Goal: Contribute content: Add original content to the website for others to see

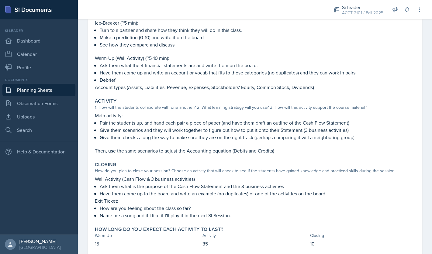
scroll to position [106, 0]
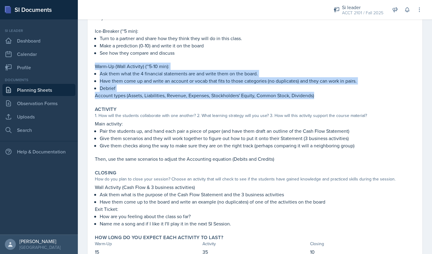
drag, startPoint x: 317, startPoint y: 96, endPoint x: 94, endPoint y: 65, distance: 225.1
click at [94, 65] on div "Warm-Up How do you plan to open your session? What icebreaker will you facilita…" at bounding box center [254, 36] width 325 height 131
copy div "Warm-Up (Wall Activity) (~5-10 min): Ask them what the 4 financial statements a…"
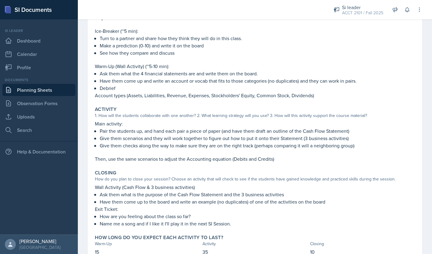
click at [126, 136] on p "Give them scenarios and they will work together to figure out how to put it ont…" at bounding box center [257, 138] width 315 height 7
drag, startPoint x: 97, startPoint y: 188, endPoint x: 121, endPoint y: 187, distance: 24.3
click at [121, 187] on p "Wall Activity (Cash Flow & 3 business activities)" at bounding box center [255, 187] width 320 height 7
copy p "Wall Activity"
click at [158, 194] on p "Ask them what is the purpose of the Cash Flow Statement and the 3 business acti…" at bounding box center [257, 194] width 315 height 7
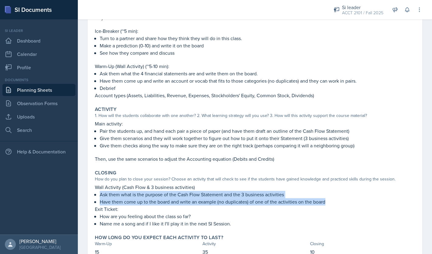
drag, startPoint x: 101, startPoint y: 195, endPoint x: 327, endPoint y: 201, distance: 226.6
click at [327, 201] on ul "Ask them what is the purpose of the Cash Flow Statement and the 3 business acti…" at bounding box center [257, 198] width 315 height 15
copy ul "Ask them what is the purpose of the Cash Flow Statement and the 3 business acti…"
click at [327, 201] on p "Have them come up to the board and write an example (no duplicates) of one of t…" at bounding box center [257, 201] width 315 height 7
drag, startPoint x: 327, startPoint y: 202, endPoint x: 88, endPoint y: 189, distance: 239.4
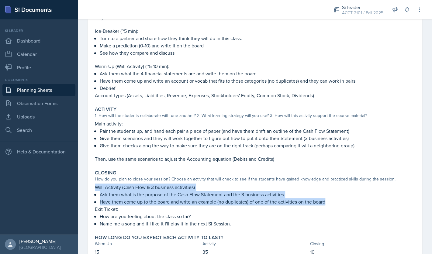
click at [88, 189] on div "[DATE] Submitted [PERSON_NAME] ACCT 2101 Fall 2025 Edit Delete View Comments Co…" at bounding box center [255, 111] width 354 height 338
copy div "Wall Activity (Cash Flow & 3 business activities) Ask them what is the purpose …"
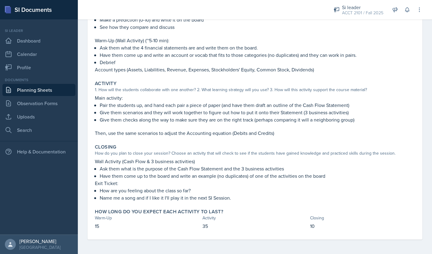
click at [201, 189] on p "How are you feeling about the class so far?" at bounding box center [257, 190] width 315 height 7
drag, startPoint x: 193, startPoint y: 190, endPoint x: 101, endPoint y: 191, distance: 92.7
click at [101, 191] on p "How are you feeling about the class so far?" at bounding box center [257, 190] width 315 height 7
copy p "How are you feeling about the class so far?"
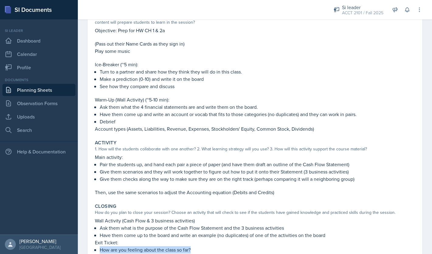
scroll to position [0, 0]
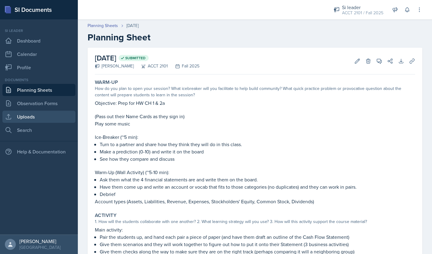
click at [39, 114] on link "Uploads" at bounding box center [38, 117] width 73 height 12
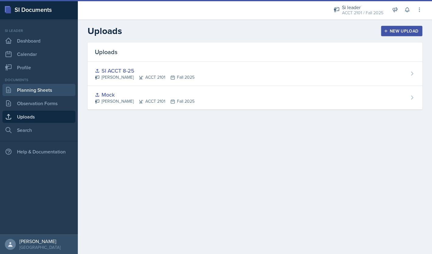
click at [54, 90] on link "Planning Sheets" at bounding box center [38, 90] width 73 height 12
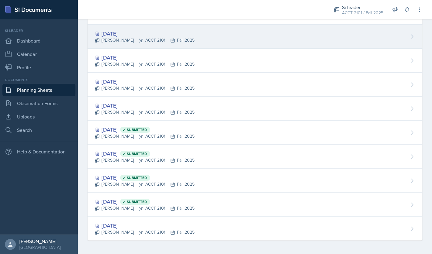
scroll to position [110, 0]
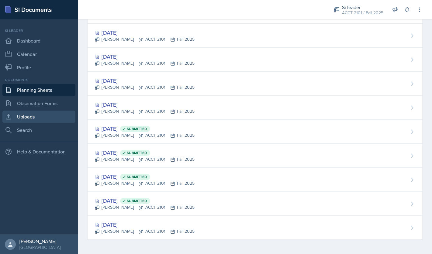
click at [43, 120] on link "Uploads" at bounding box center [38, 117] width 73 height 12
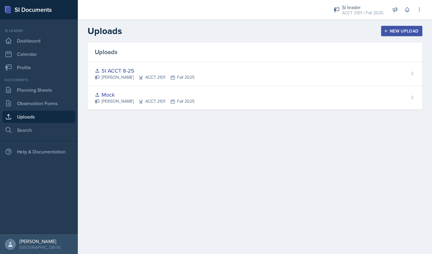
click at [386, 33] on div "New Upload" at bounding box center [402, 31] width 34 height 5
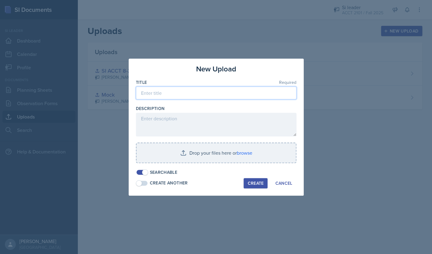
click at [235, 91] on input at bounding box center [216, 93] width 161 height 13
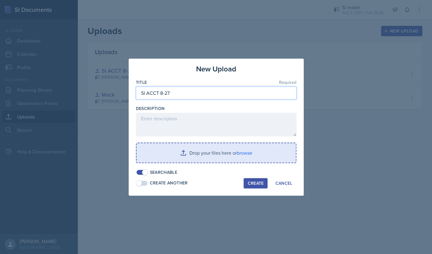
type input "SI ACCT 8-27"
click at [234, 153] on input "file" at bounding box center [216, 152] width 159 height 19
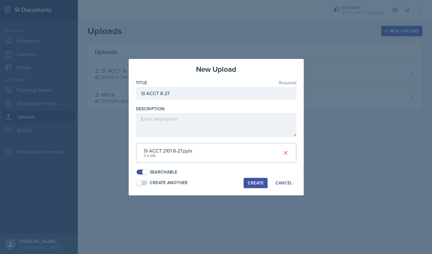
click at [255, 185] on div "Create" at bounding box center [255, 183] width 16 height 5
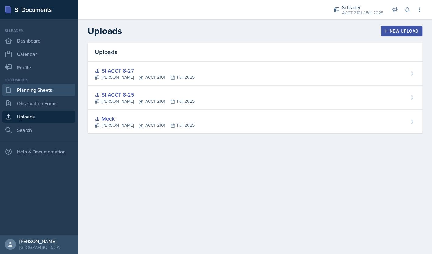
click at [49, 91] on link "Planning Sheets" at bounding box center [38, 90] width 73 height 12
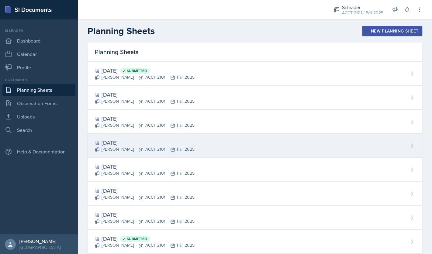
scroll to position [110, 0]
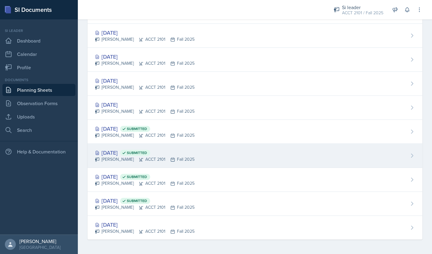
click at [136, 154] on div "Aug 27th, 2025 Submitted" at bounding box center [145, 153] width 100 height 8
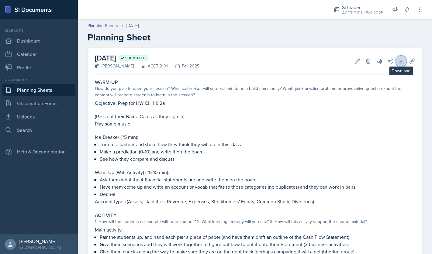
click at [400, 60] on icon at bounding box center [401, 61] width 6 height 6
click at [412, 59] on icon at bounding box center [412, 61] width 6 height 6
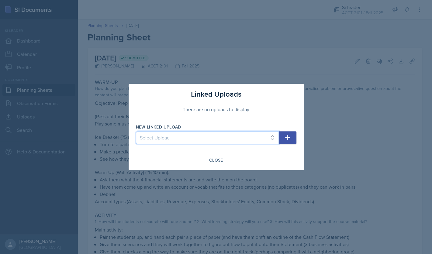
select select "f0ad5ad2-faad-47f1-aa6d-c8f0b1dc5a7a"
click option "SI ACCT 8-27" at bounding box center [0, 0] width 0 height 0
click at [289, 139] on icon "button" at bounding box center [287, 137] width 7 height 7
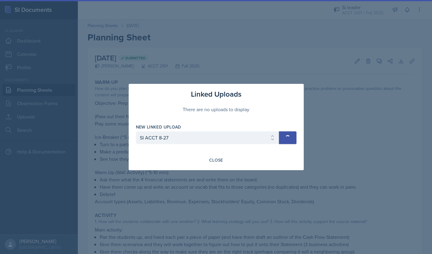
select select
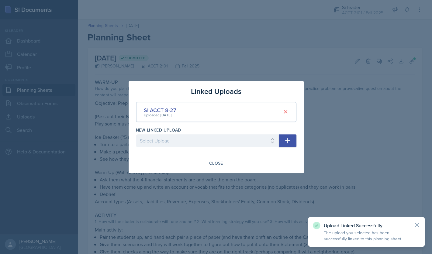
click at [288, 47] on div at bounding box center [216, 127] width 432 height 254
